Goal: Subscribe to service/newsletter

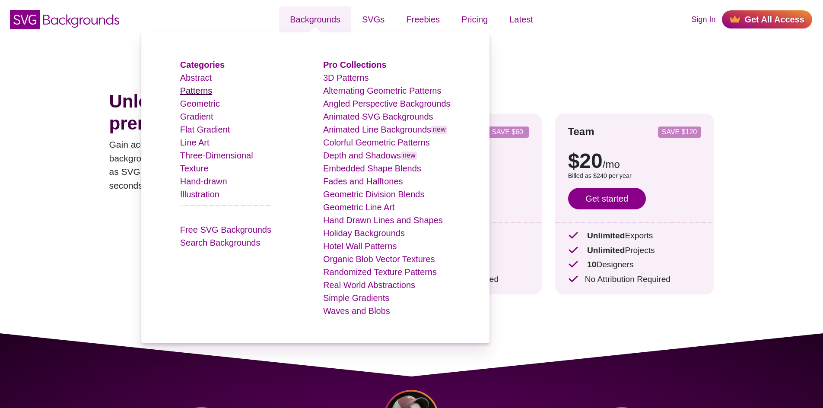
click at [205, 89] on link "Patterns" at bounding box center [196, 91] width 32 height 10
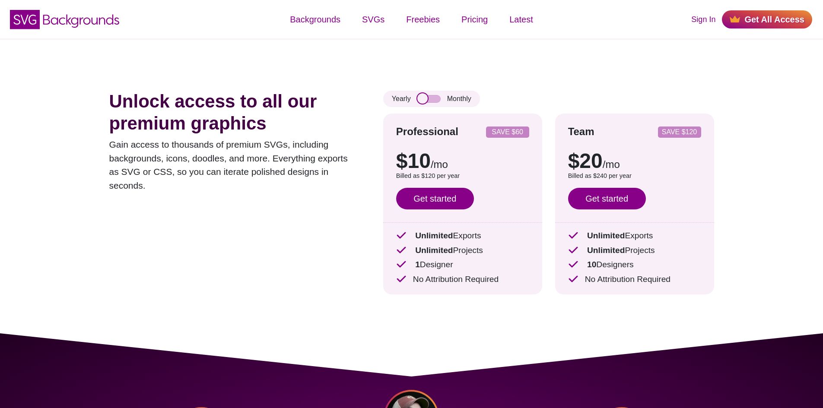
click at [433, 99] on input "checkbox" at bounding box center [428, 99] width 23 height 8
checkbox input "true"
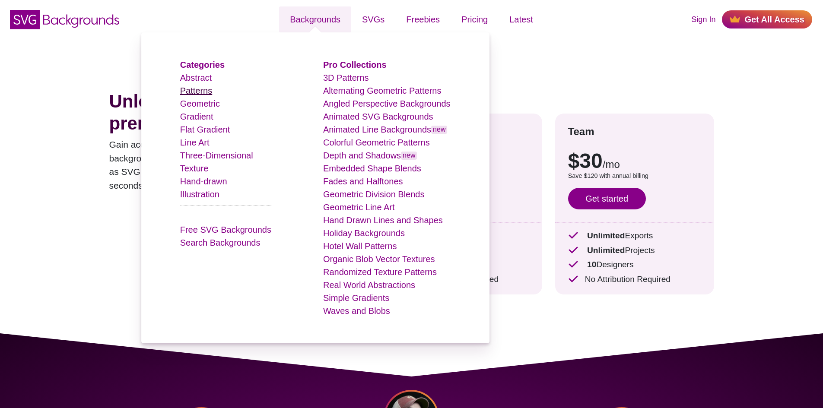
click at [201, 92] on link "Patterns" at bounding box center [196, 91] width 32 height 10
